Goal: Information Seeking & Learning: Compare options

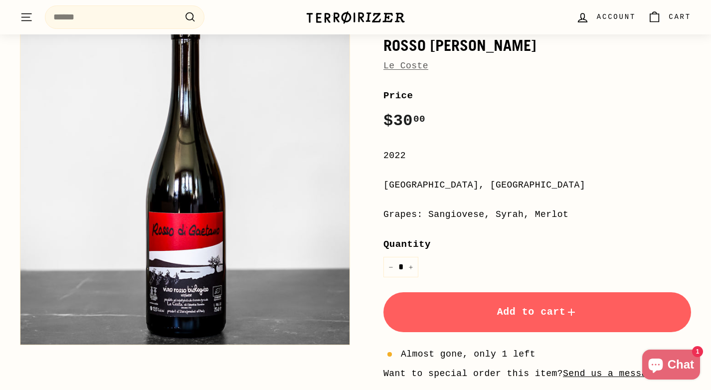
scroll to position [136, 0]
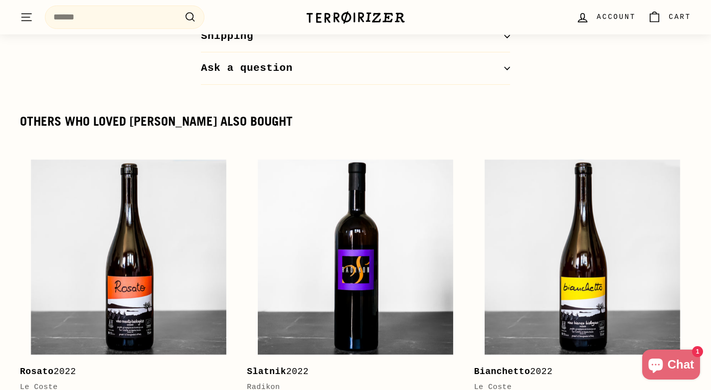
scroll to position [1125, 0]
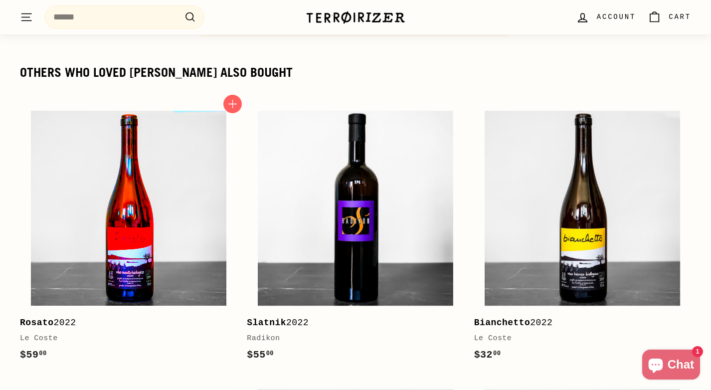
click at [118, 213] on img at bounding box center [128, 208] width 195 height 195
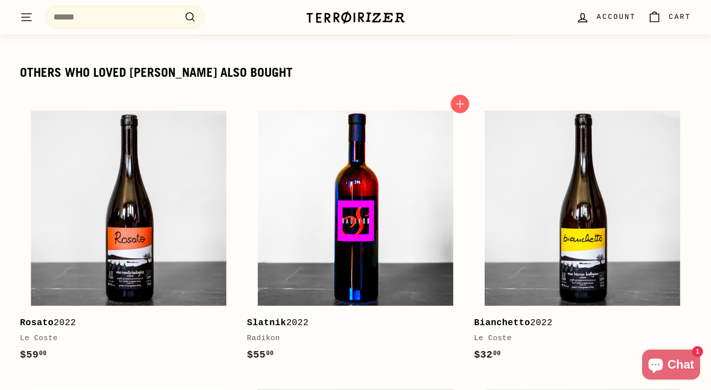
click at [351, 173] on img at bounding box center [355, 208] width 195 height 195
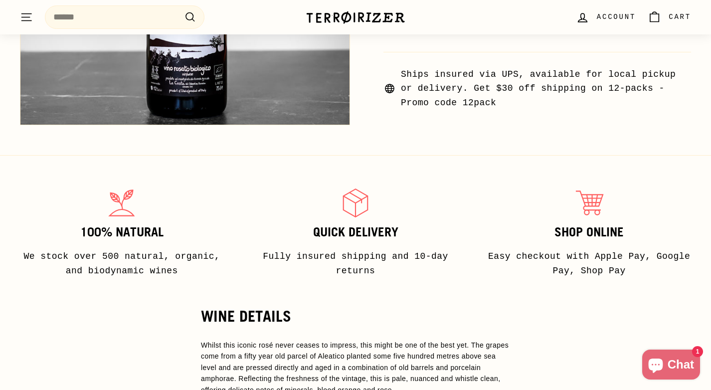
scroll to position [523, 0]
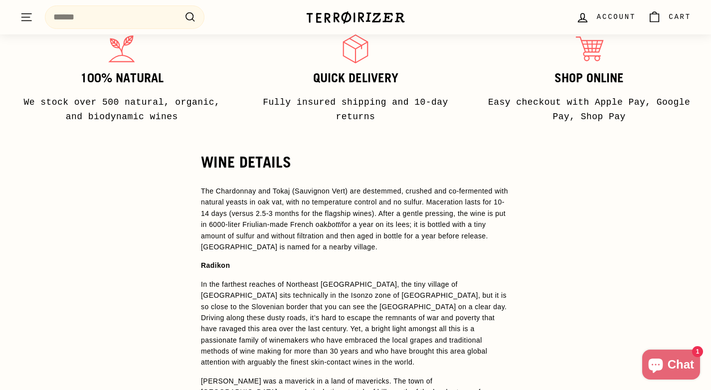
scroll to position [636, 0]
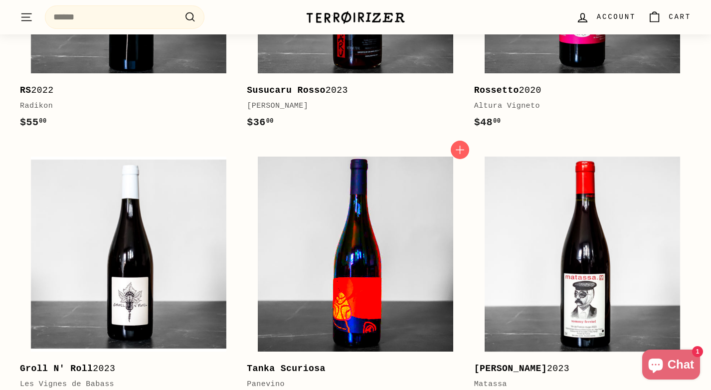
scroll to position [1314, 0]
